Goal: Transaction & Acquisition: Purchase product/service

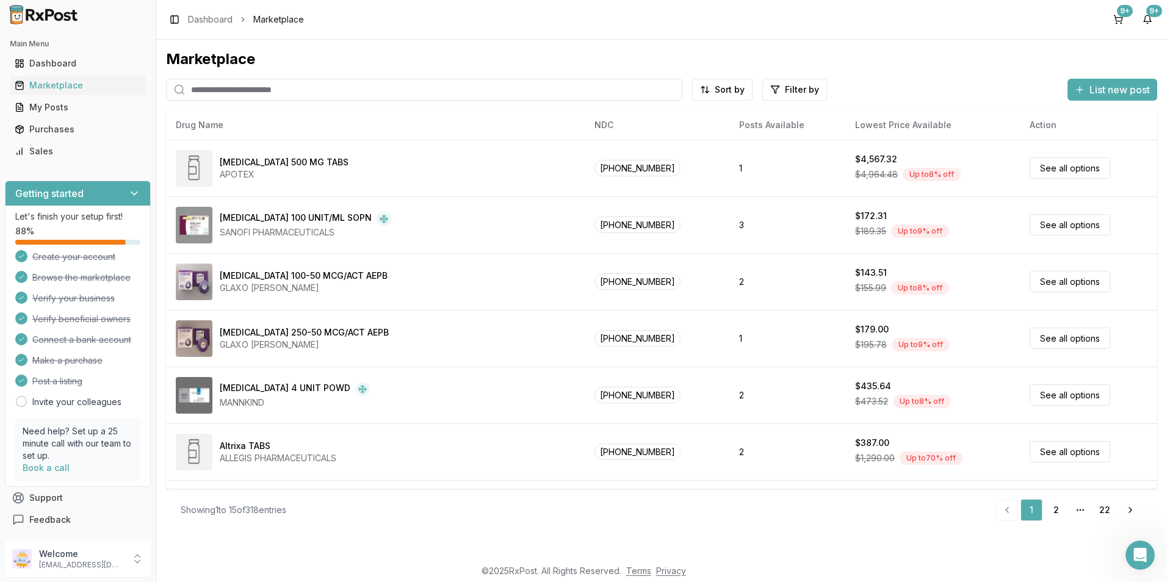
scroll to position [502, 0]
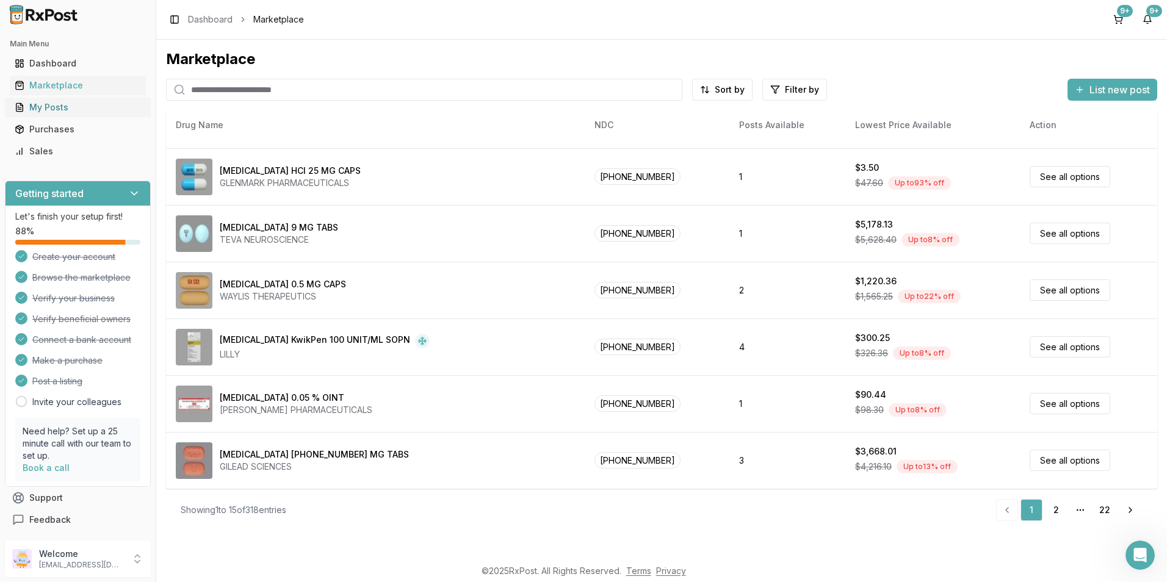
click at [42, 115] on link "My Posts" at bounding box center [78, 107] width 136 height 22
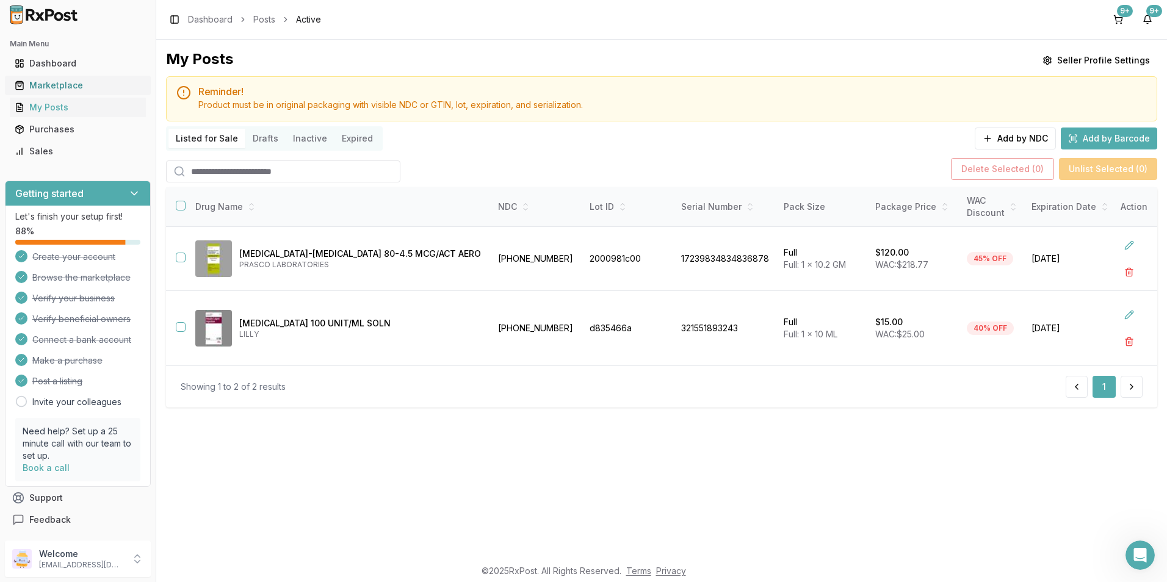
click at [56, 86] on div "Marketplace" at bounding box center [78, 85] width 126 height 12
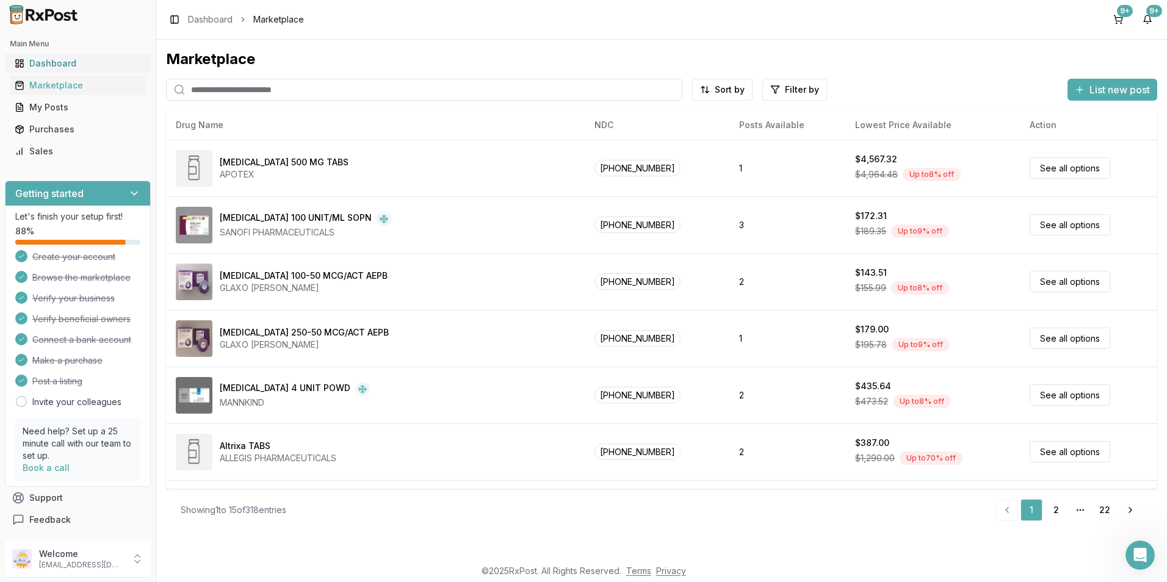
click at [56, 63] on div "Dashboard" at bounding box center [78, 63] width 126 height 12
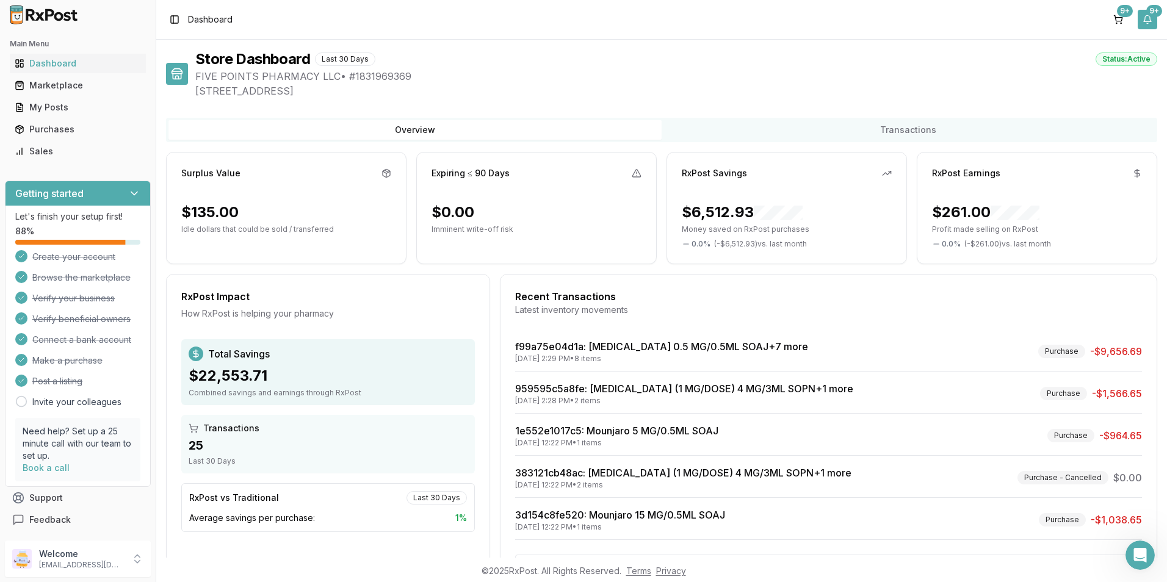
click at [1144, 13] on button "9+" at bounding box center [1148, 20] width 20 height 20
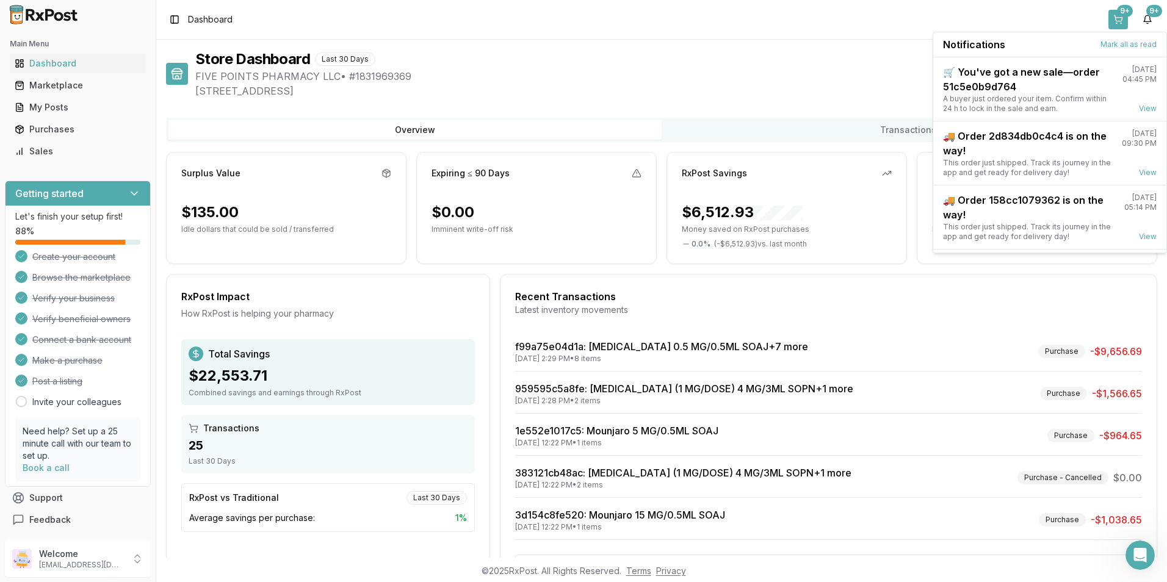
click at [1116, 15] on button "9+" at bounding box center [1118, 20] width 20 height 20
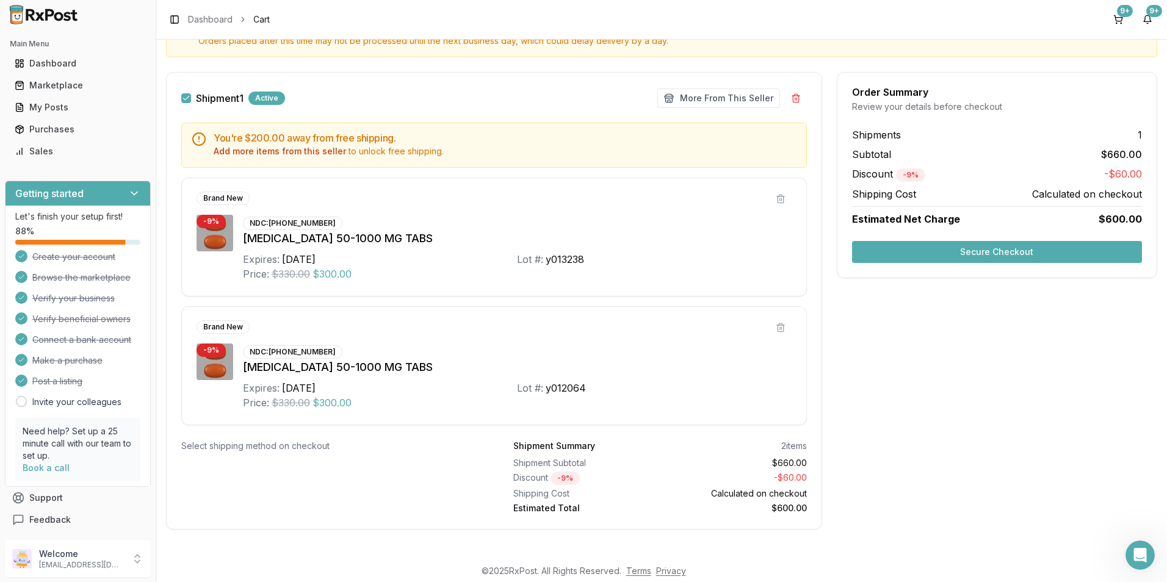
scroll to position [164, 0]
